Goal: Information Seeking & Learning: Learn about a topic

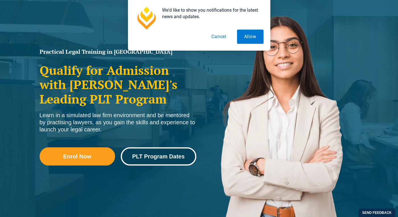
click at [146, 156] on span "PLT Program Dates" at bounding box center [158, 157] width 52 height 6
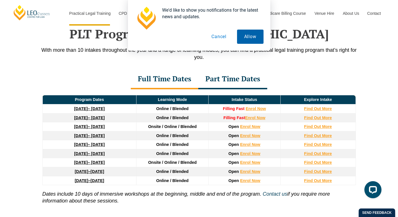
click at [243, 41] on button "Allow" at bounding box center [250, 37] width 26 height 14
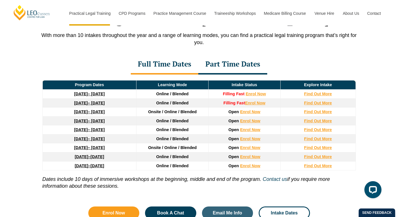
scroll to position [762, 0]
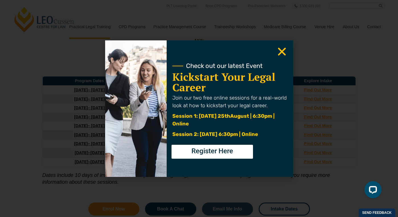
click at [280, 55] on icon "Close" at bounding box center [281, 51] width 11 height 11
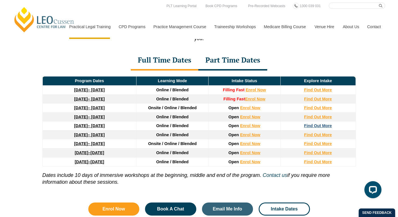
click at [312, 127] on strong "Find Out More" at bounding box center [318, 126] width 28 height 5
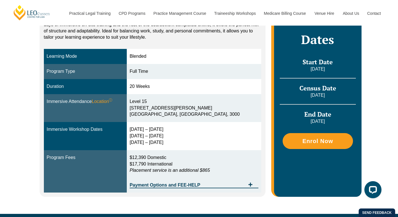
scroll to position [136, 0]
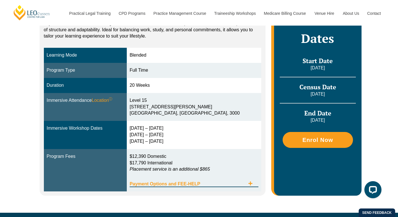
click at [252, 185] on icon "Tabs. Open items with Enter or Space, close with Escape and navigate using the …" at bounding box center [250, 183] width 5 height 5
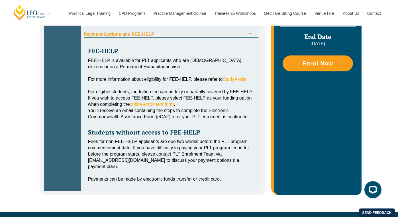
scroll to position [289, 0]
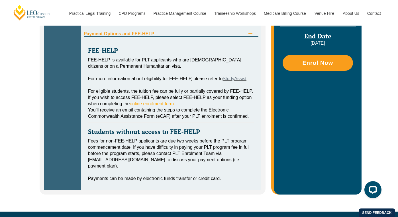
click at [230, 79] on link "StudyAssist" at bounding box center [234, 78] width 24 height 5
